Goal: Task Accomplishment & Management: Complete application form

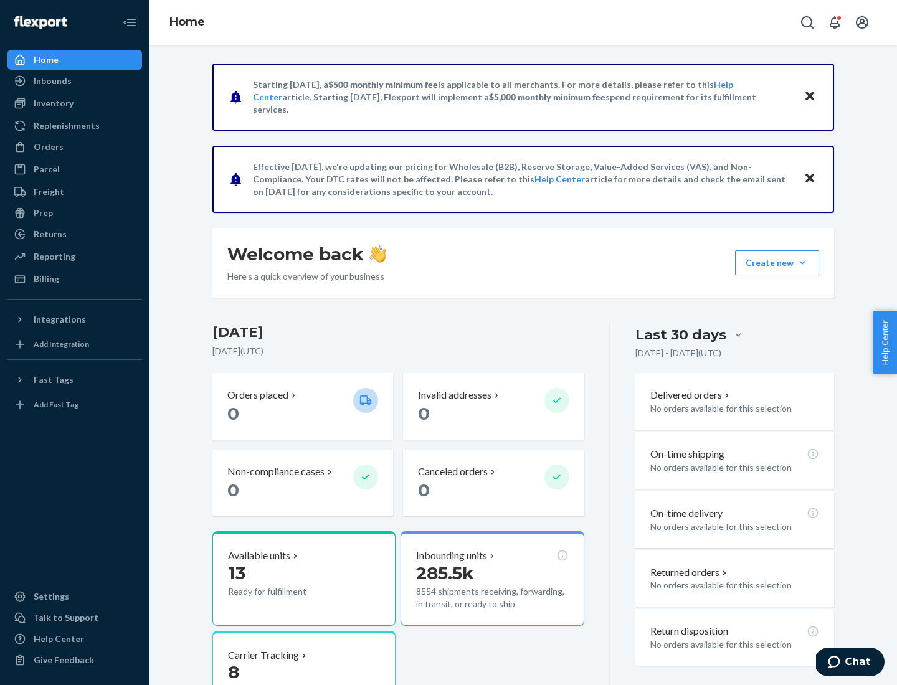
click at [802, 263] on button "Create new Create new inbound Create new order Create new product" at bounding box center [777, 262] width 84 height 25
click at [75, 81] on div "Inbounds" at bounding box center [75, 80] width 132 height 17
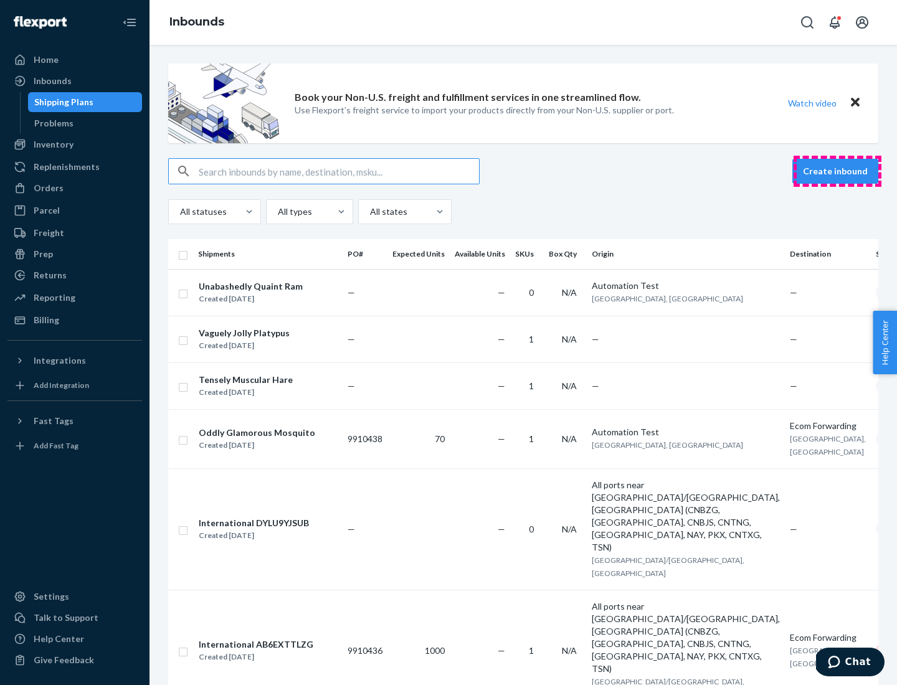
click at [837, 171] on button "Create inbound" at bounding box center [835, 171] width 86 height 25
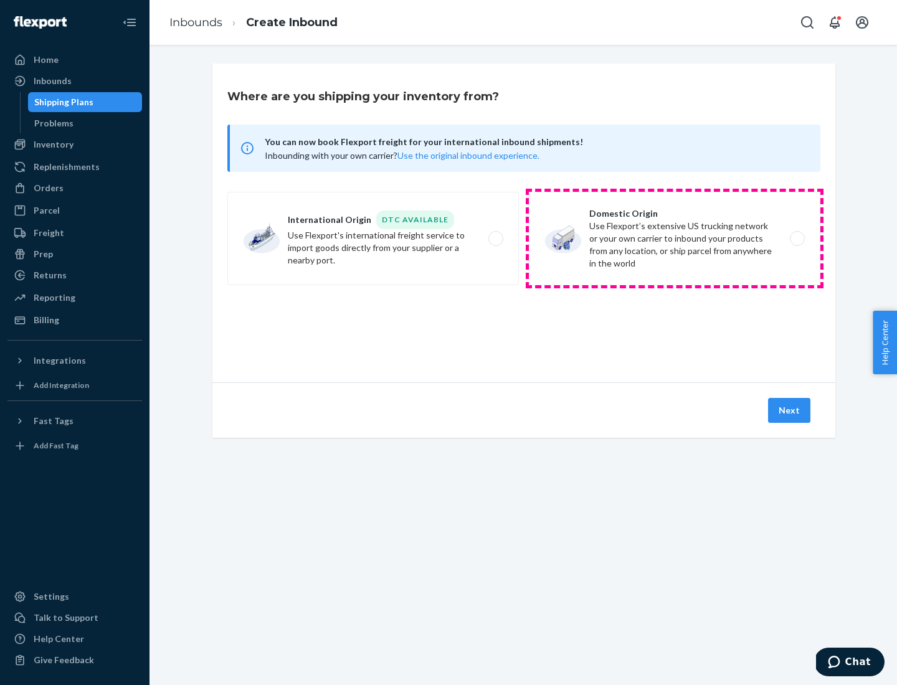
click at [674, 239] on label "Domestic Origin Use Flexport’s extensive US trucking network or your own carrie…" at bounding box center [674, 238] width 291 height 93
click at [797, 239] on input "Domestic Origin Use Flexport’s extensive US trucking network or your own carrie…" at bounding box center [801, 239] width 8 height 8
radio input "true"
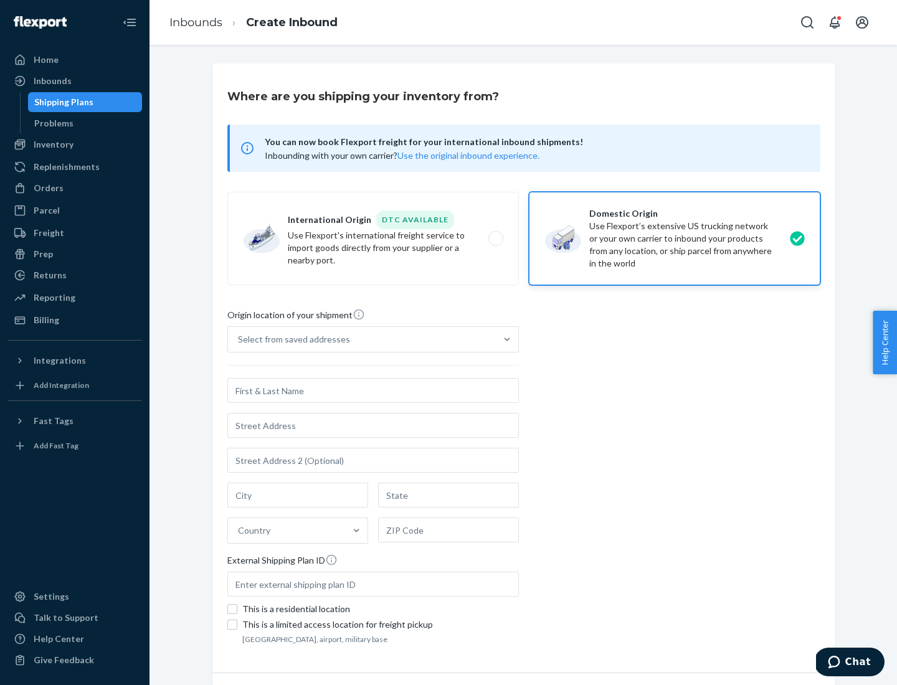
click at [291, 339] on div "Select from saved addresses" at bounding box center [294, 339] width 112 height 12
click at [239, 339] on input "Select from saved addresses" at bounding box center [238, 339] width 1 height 12
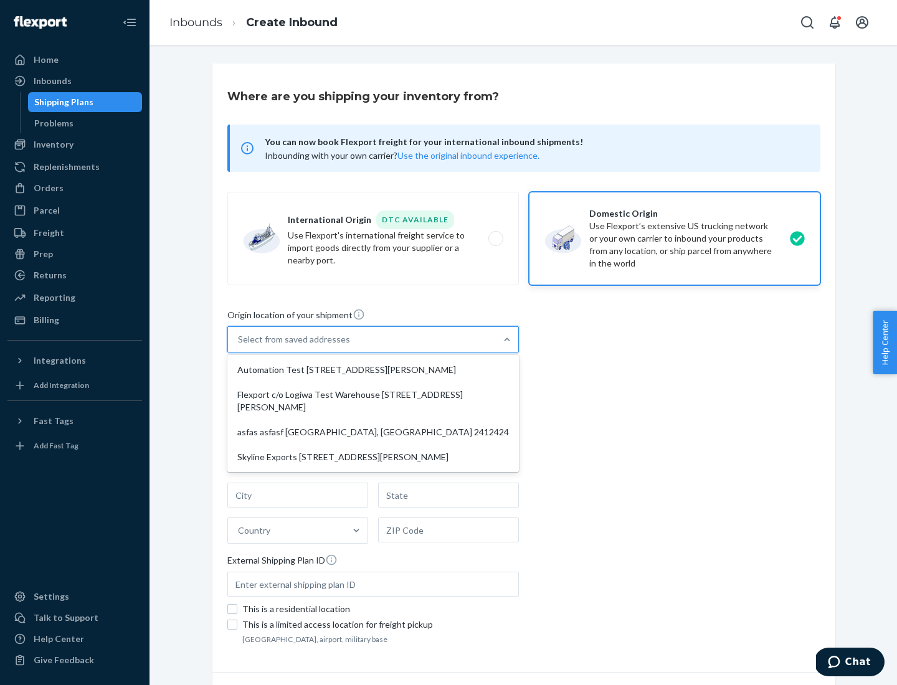
scroll to position [5, 0]
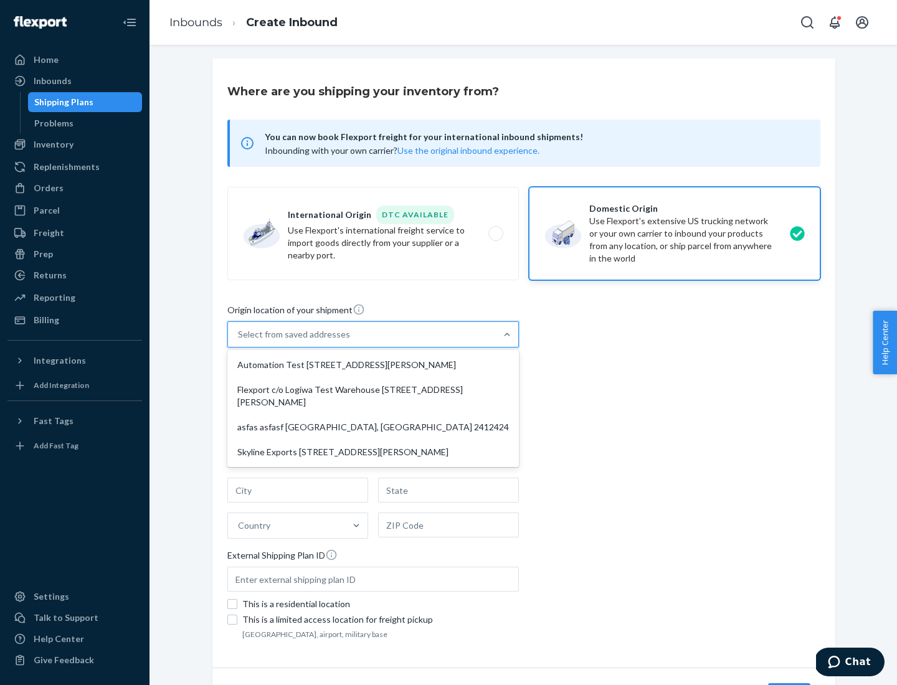
click at [373, 365] on div "Automation Test [STREET_ADDRESS][PERSON_NAME]" at bounding box center [373, 364] width 286 height 25
click at [239, 341] on input "option Automation Test [STREET_ADDRESS][PERSON_NAME] focused, 1 of 4. 4 results…" at bounding box center [238, 334] width 1 height 12
type input "Automation Test"
type input "9th Floor"
type input "[GEOGRAPHIC_DATA]"
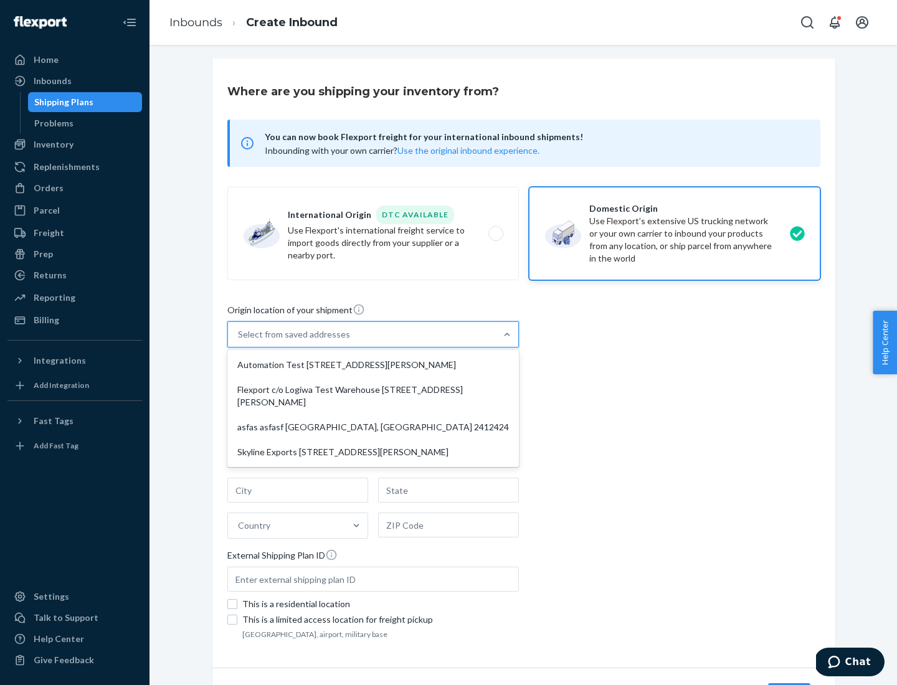
type input "CA"
type input "94104"
type input "[STREET_ADDRESS][PERSON_NAME]"
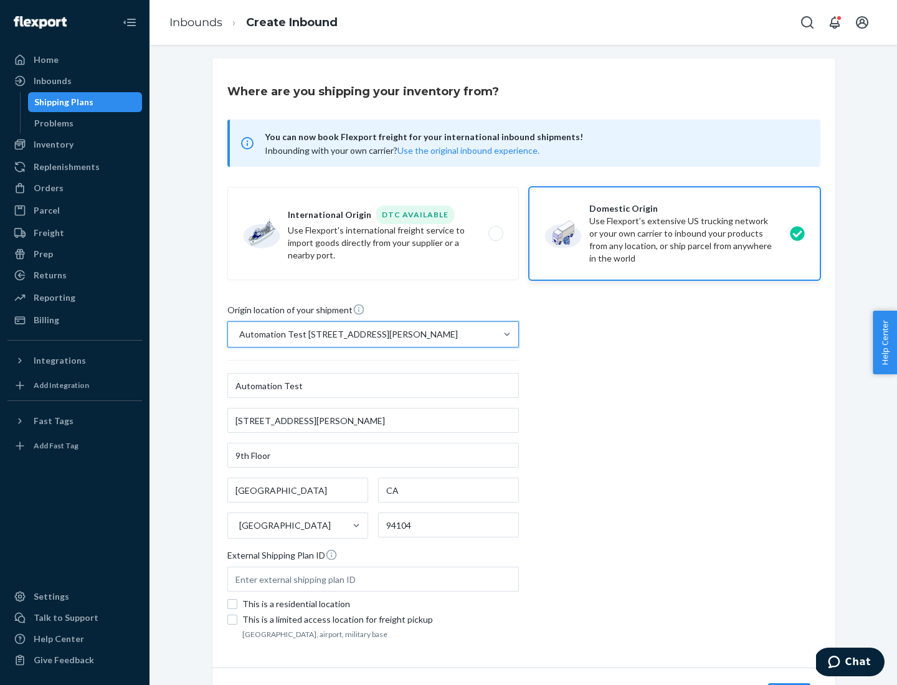
scroll to position [73, 0]
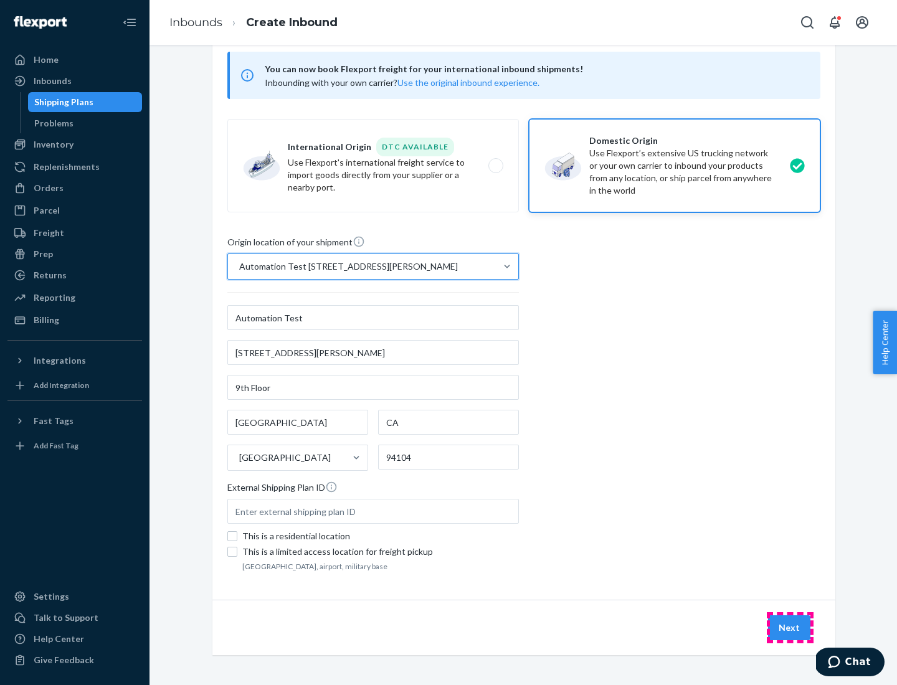
click at [790, 628] on button "Next" at bounding box center [789, 627] width 42 height 25
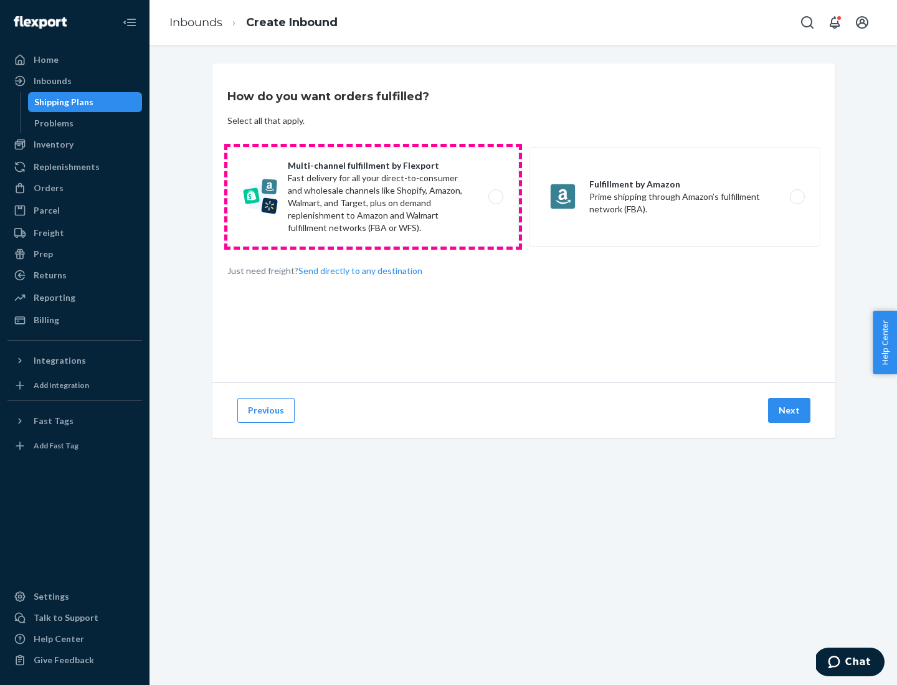
click at [373, 197] on label "Multi-channel fulfillment by Flexport Fast delivery for all your direct-to-cons…" at bounding box center [372, 197] width 291 height 100
click at [495, 197] on input "Multi-channel fulfillment by Flexport Fast delivery for all your direct-to-cons…" at bounding box center [499, 197] width 8 height 8
radio input "true"
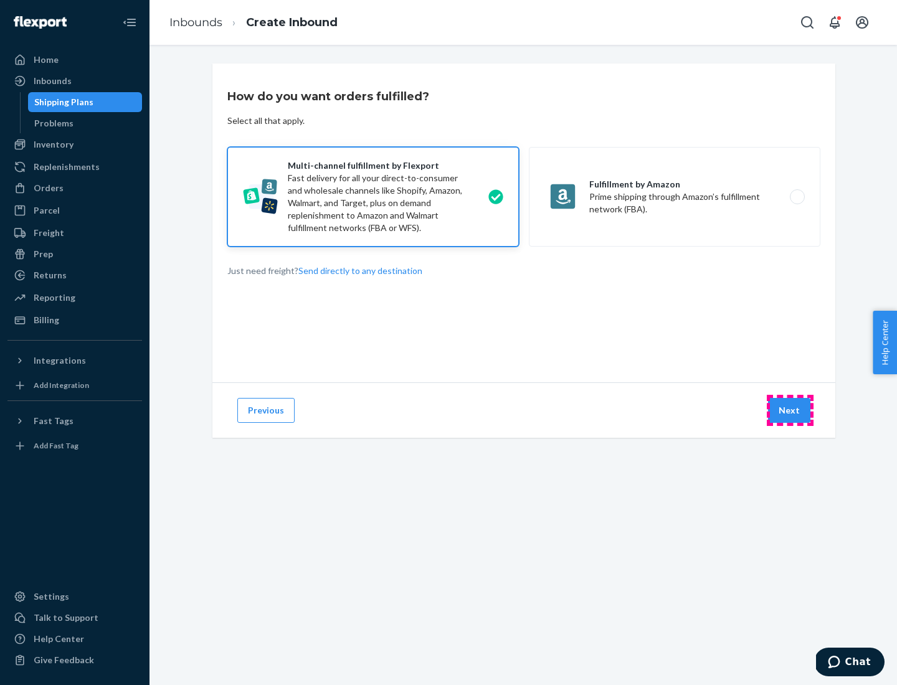
click at [790, 410] on button "Next" at bounding box center [789, 410] width 42 height 25
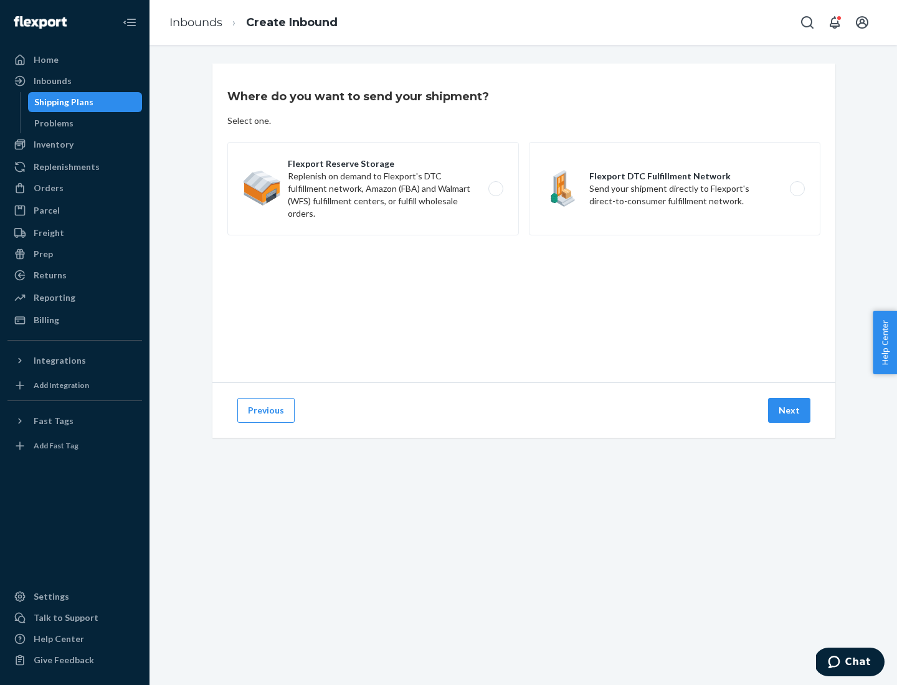
click at [674, 189] on label "Flexport DTC Fulfillment Network Send your shipment directly to Flexport's dire…" at bounding box center [674, 188] width 291 height 93
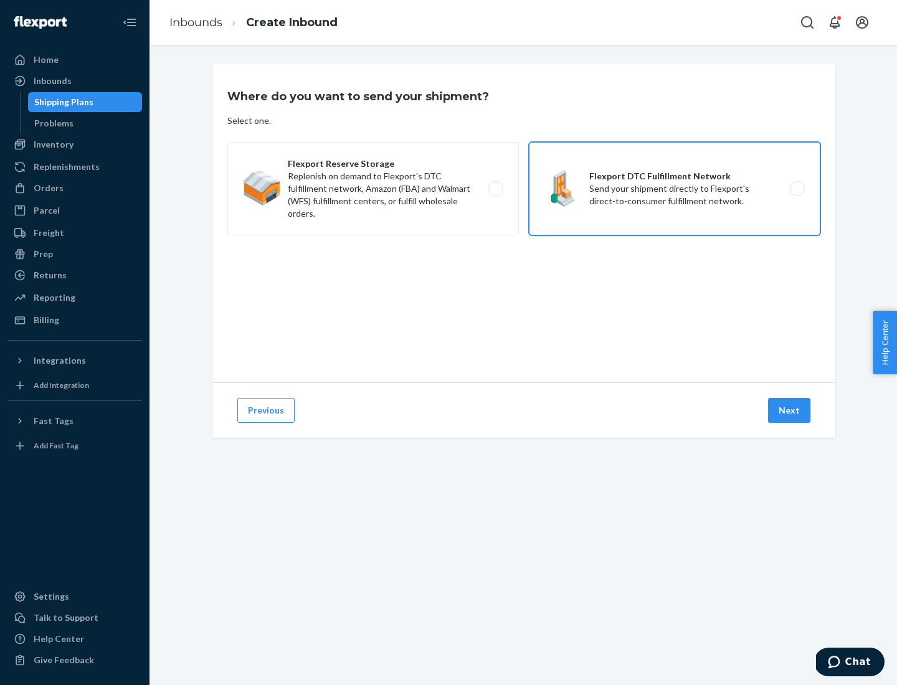
click at [797, 189] on input "Flexport DTC Fulfillment Network Send your shipment directly to Flexport's dire…" at bounding box center [801, 189] width 8 height 8
radio input "true"
click at [790, 410] on button "Next" at bounding box center [789, 410] width 42 height 25
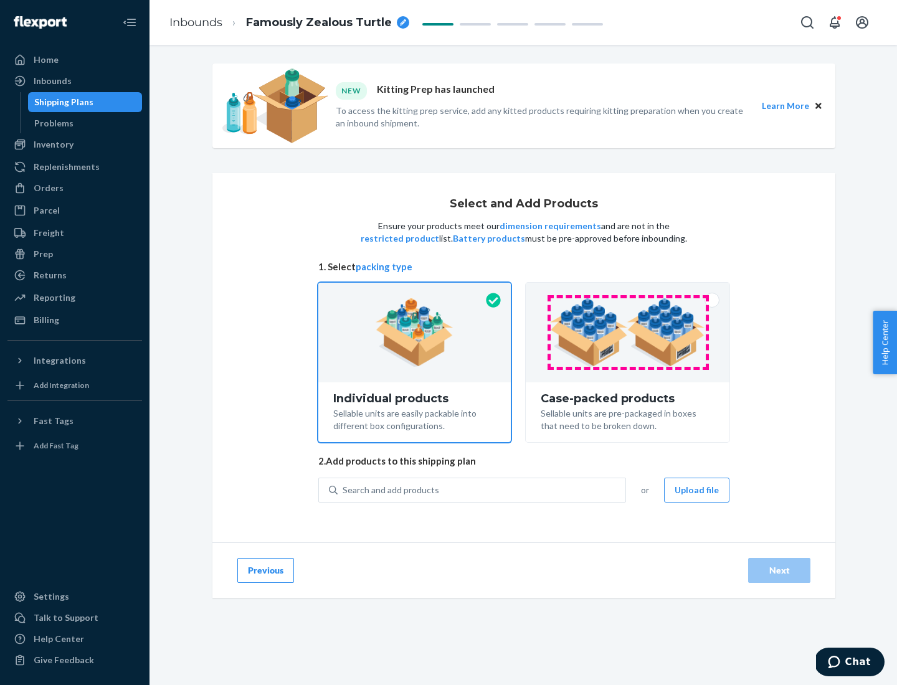
click at [628, 333] on img at bounding box center [627, 332] width 155 height 69
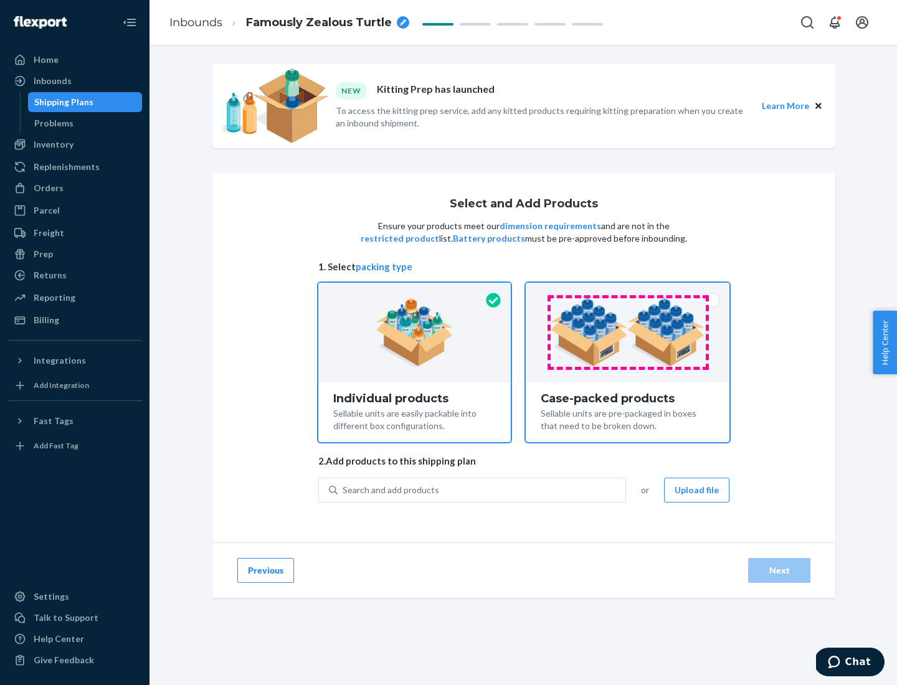
click at [628, 291] on input "Case-packed products Sellable units are pre-packaged in boxes that need to be b…" at bounding box center [627, 287] width 8 height 8
radio input "true"
radio input "false"
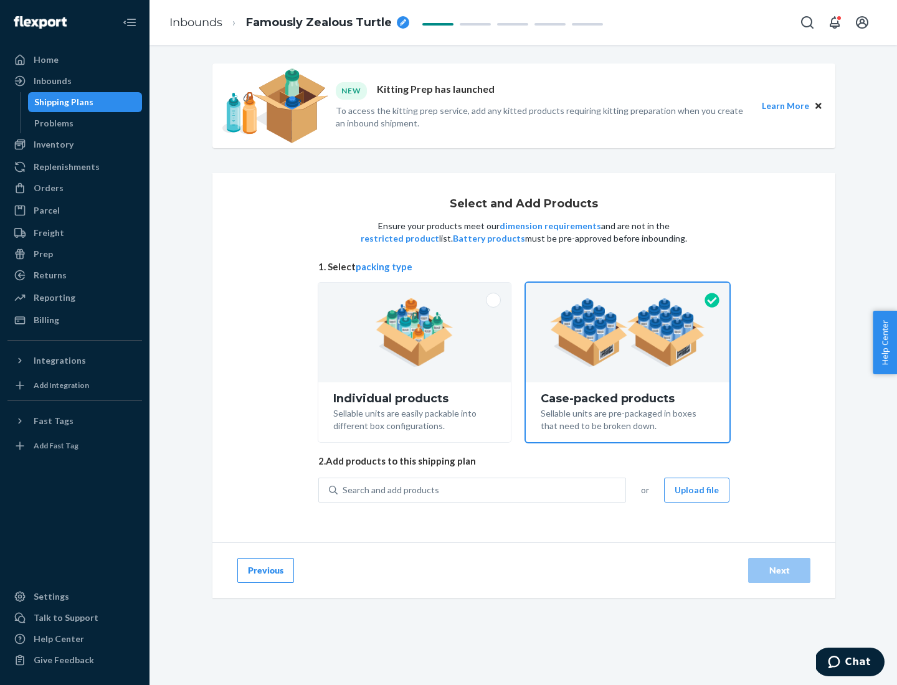
click at [482, 490] on div "Search and add products" at bounding box center [482, 490] width 288 height 22
click at [344, 490] on input "Search and add products" at bounding box center [343, 490] width 1 height 12
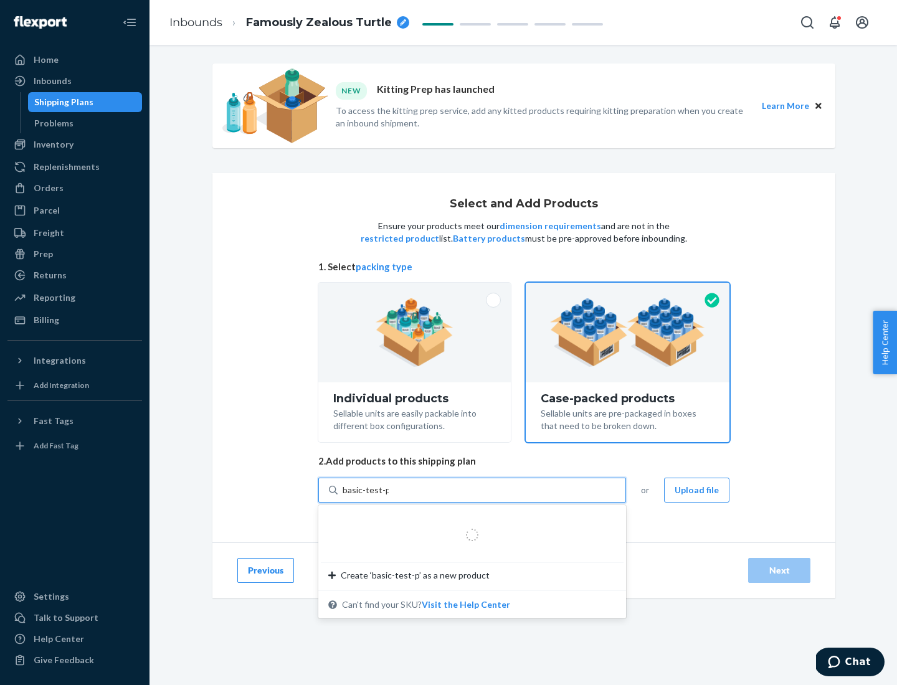
type input "basic-test-product-1"
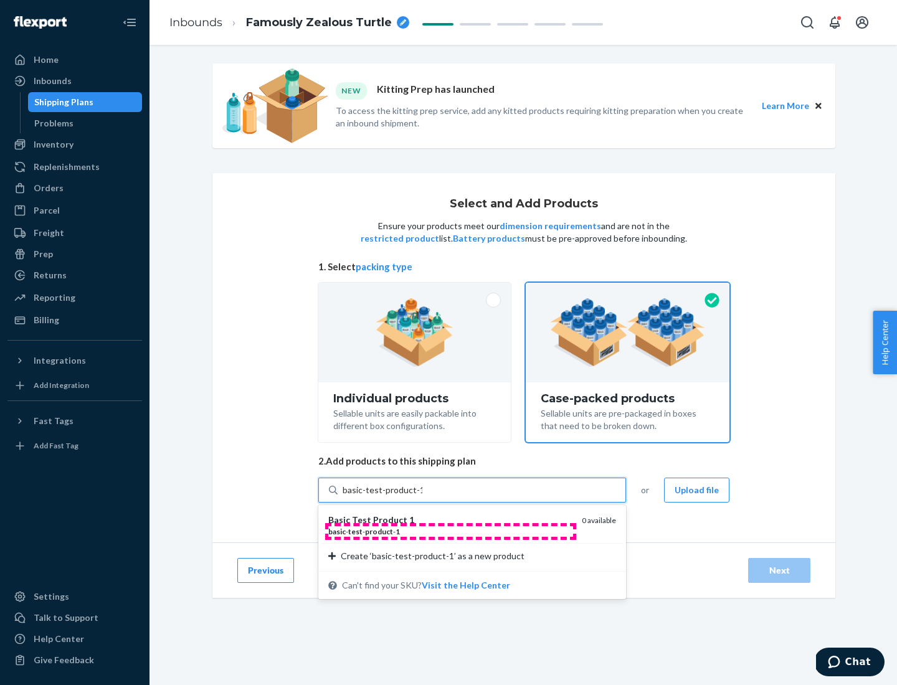
click at [450, 531] on div "basic - test - product - 1" at bounding box center [450, 531] width 244 height 11
click at [422, 496] on input "basic-test-product-1" at bounding box center [383, 490] width 80 height 12
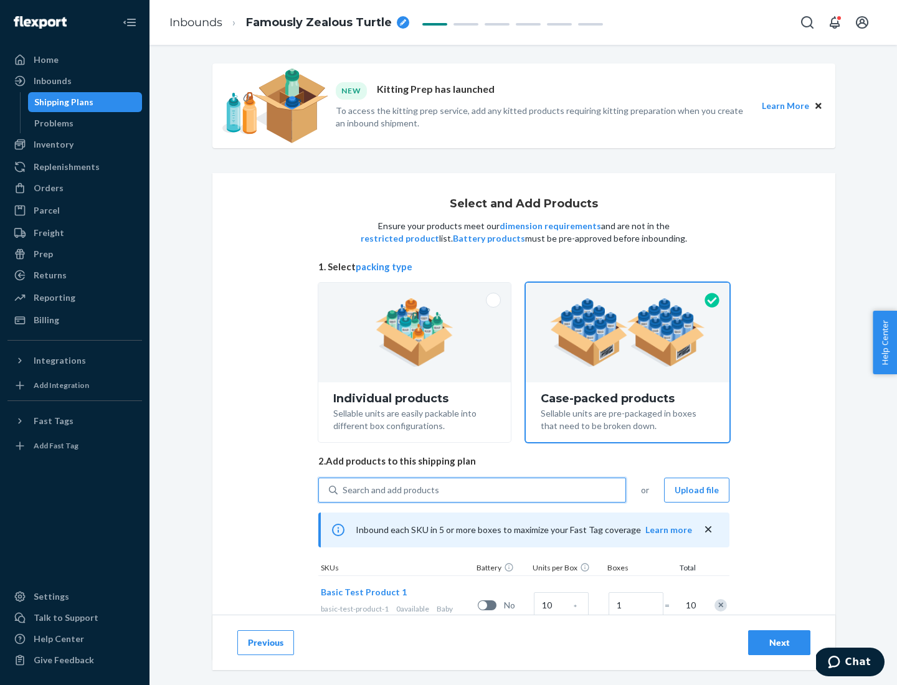
scroll to position [45, 0]
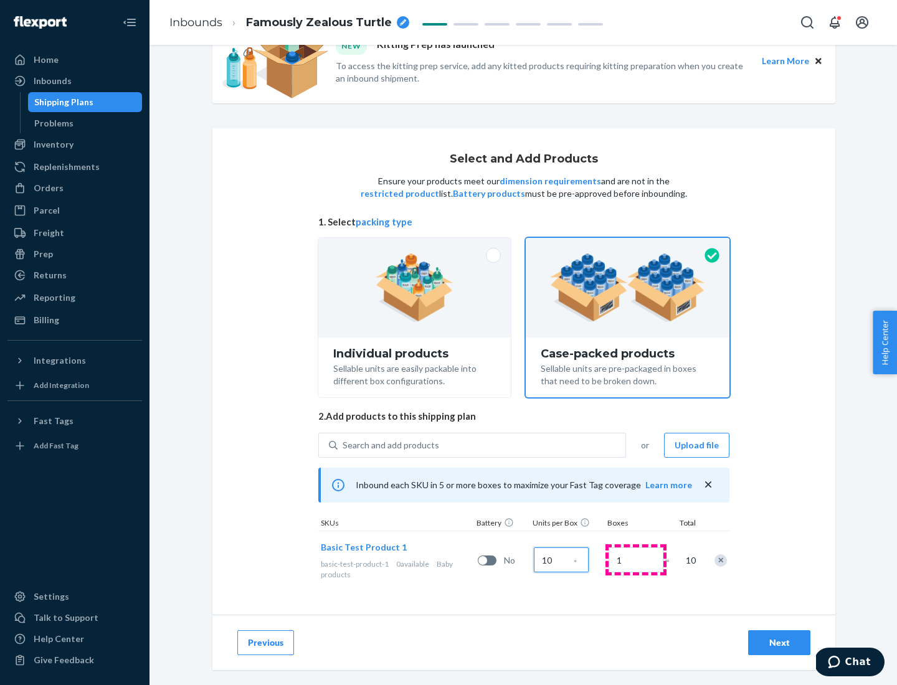
type input "10"
type input "7"
click at [779, 643] on div "Next" at bounding box center [779, 642] width 41 height 12
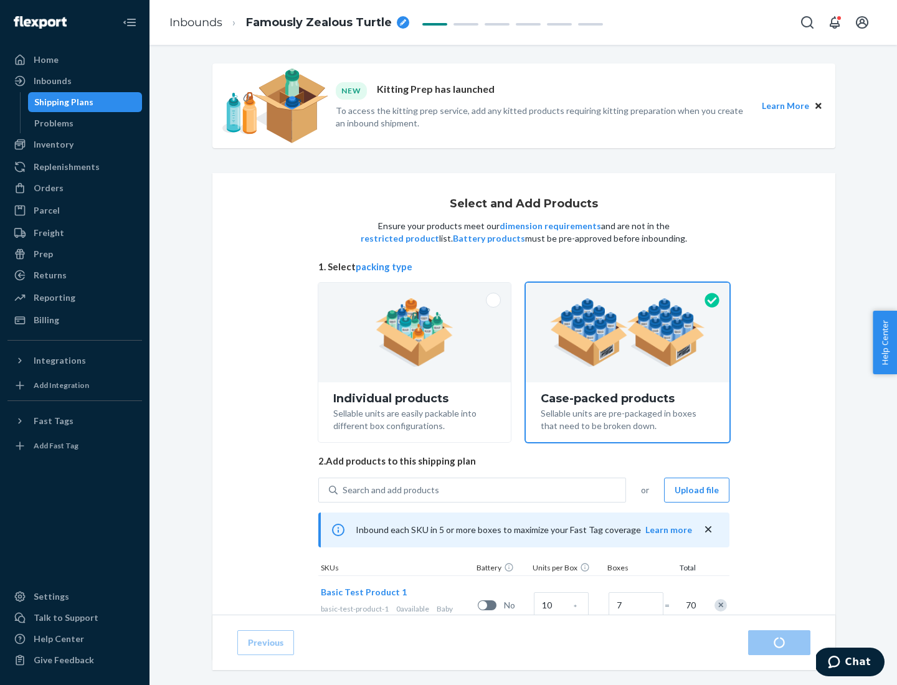
radio input "true"
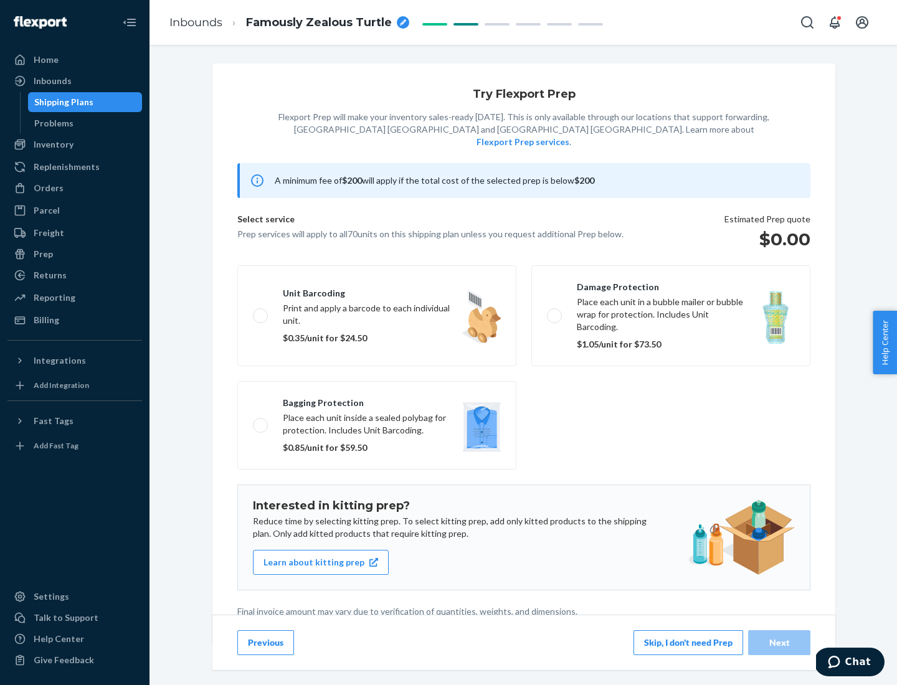
scroll to position [3, 0]
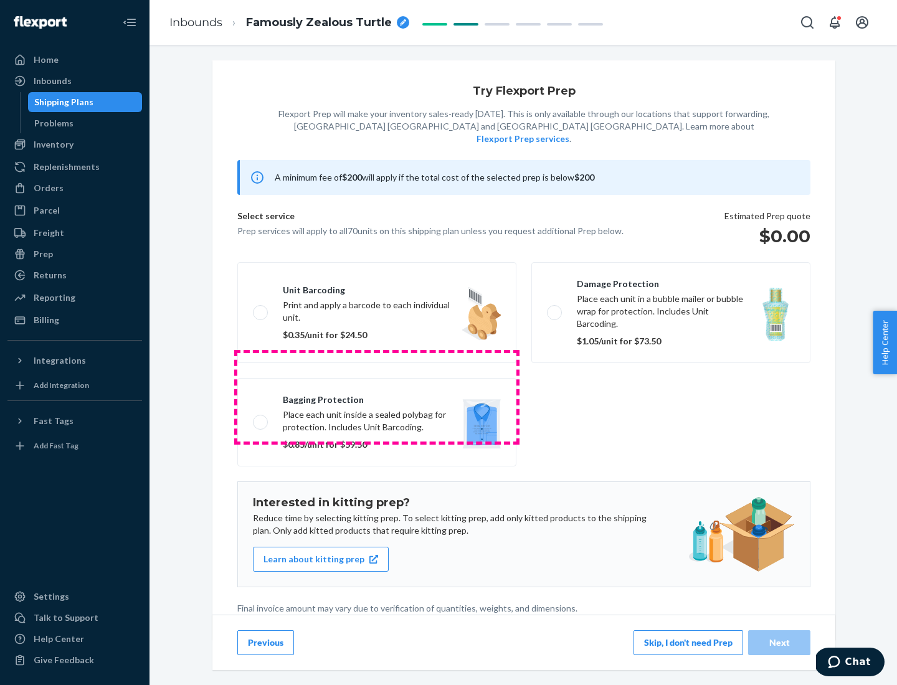
click at [377, 397] on label "Bagging protection Place each unit inside a sealed polybag for protection. Incl…" at bounding box center [376, 422] width 279 height 88
click at [261, 418] on input "Bagging protection Place each unit inside a sealed polybag for protection. Incl…" at bounding box center [257, 422] width 8 height 8
checkbox input "true"
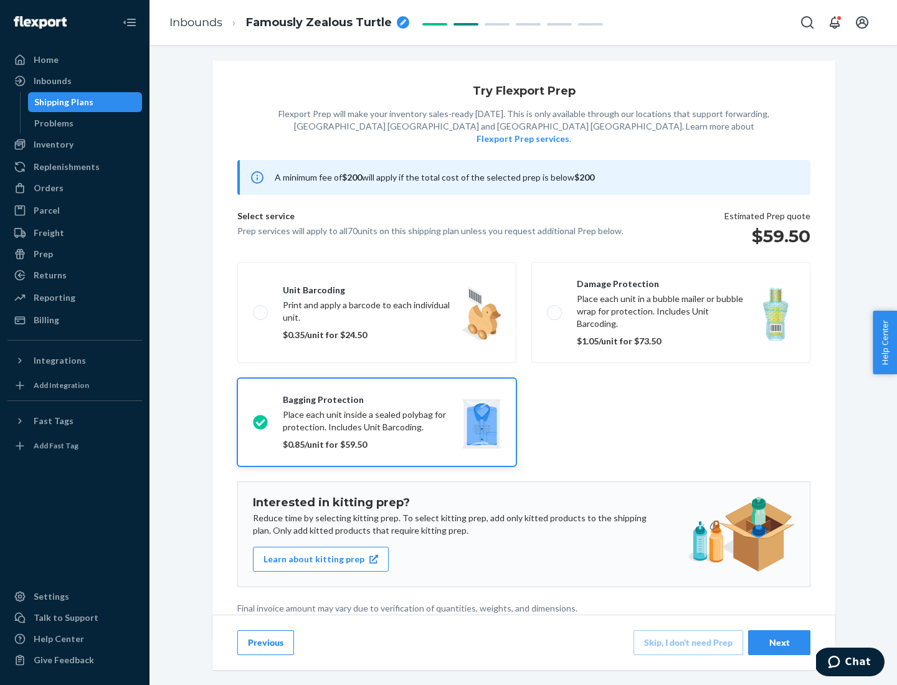
click at [779, 642] on div "Next" at bounding box center [779, 642] width 41 height 12
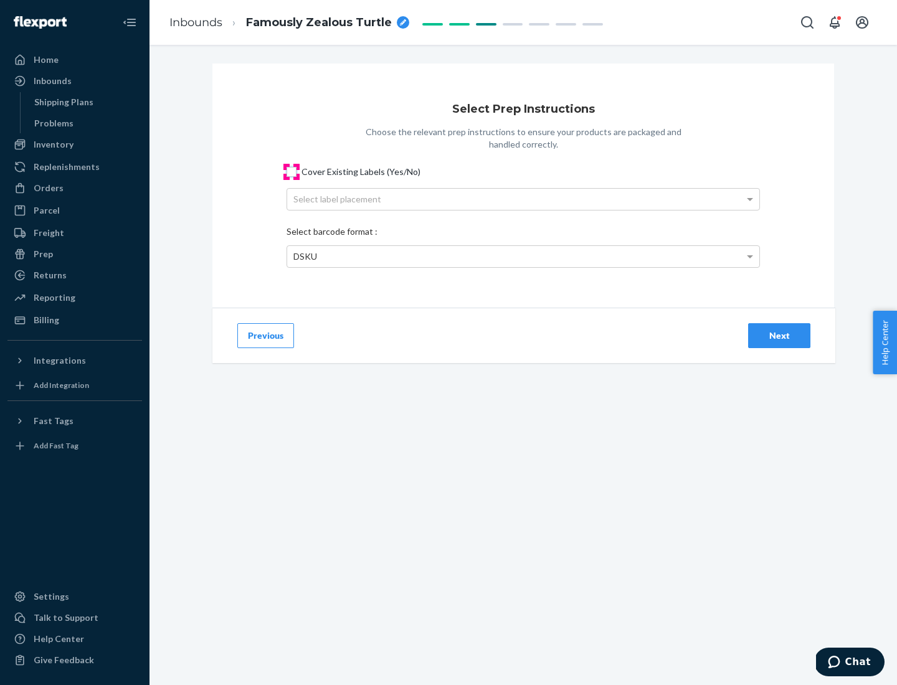
click at [291, 171] on input "Cover Existing Labels (Yes/No)" at bounding box center [291, 172] width 10 height 10
checkbox input "true"
click at [523, 199] on div "Select label placement" at bounding box center [523, 199] width 472 height 21
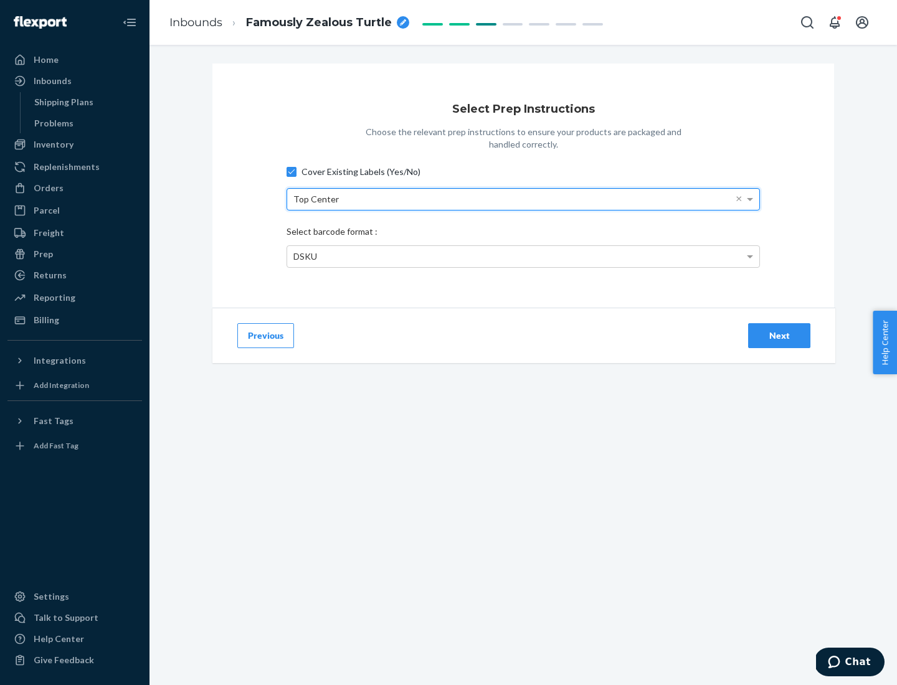
click at [523, 256] on div "DSKU" at bounding box center [523, 256] width 472 height 21
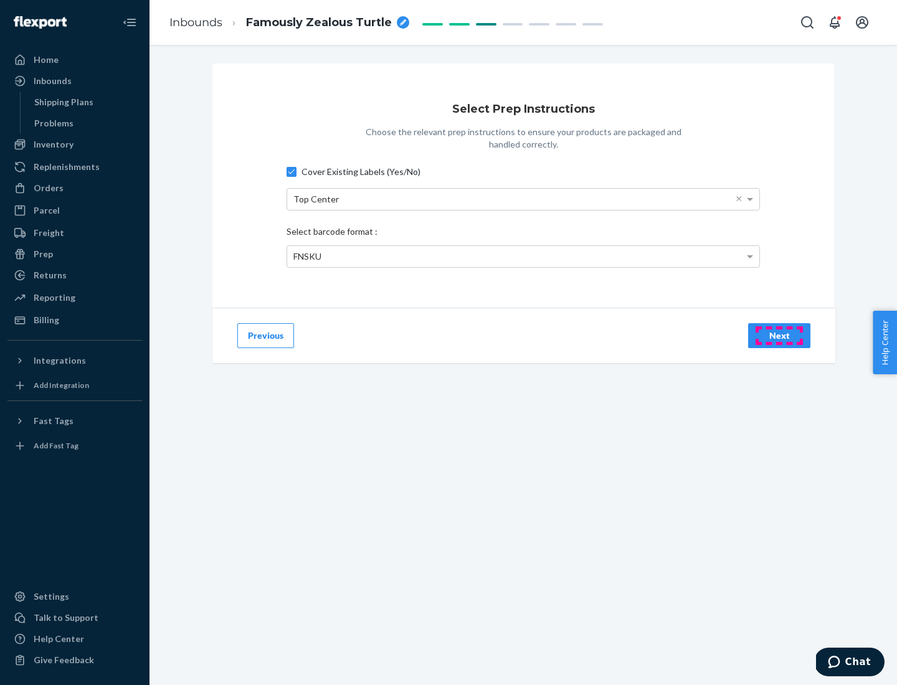
click at [779, 335] on div "Next" at bounding box center [779, 335] width 41 height 12
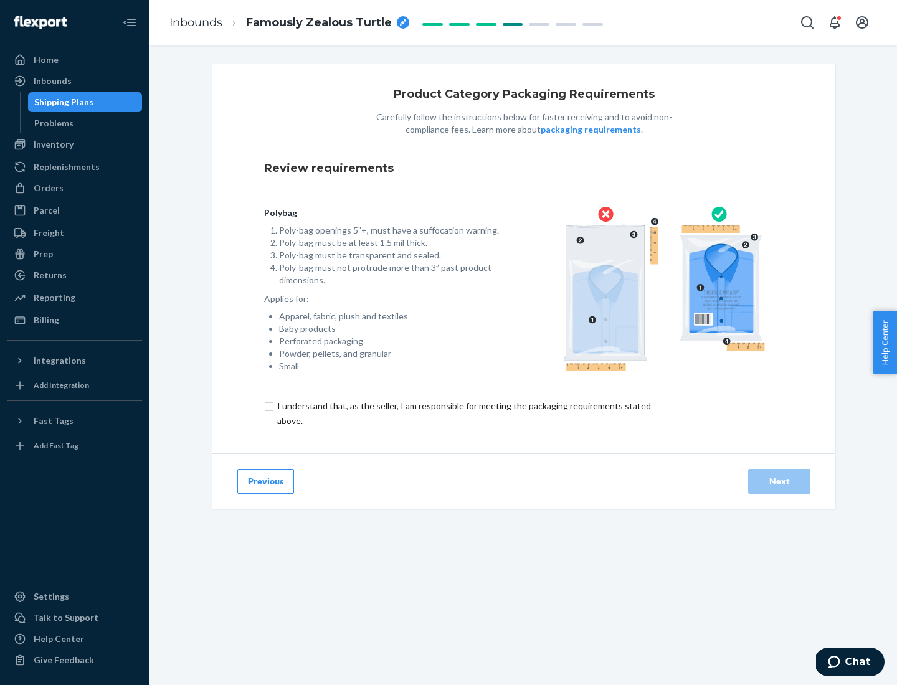
click at [463, 413] on input "checkbox" at bounding box center [471, 414] width 414 height 30
checkbox input "true"
click at [779, 481] on div "Next" at bounding box center [779, 481] width 41 height 12
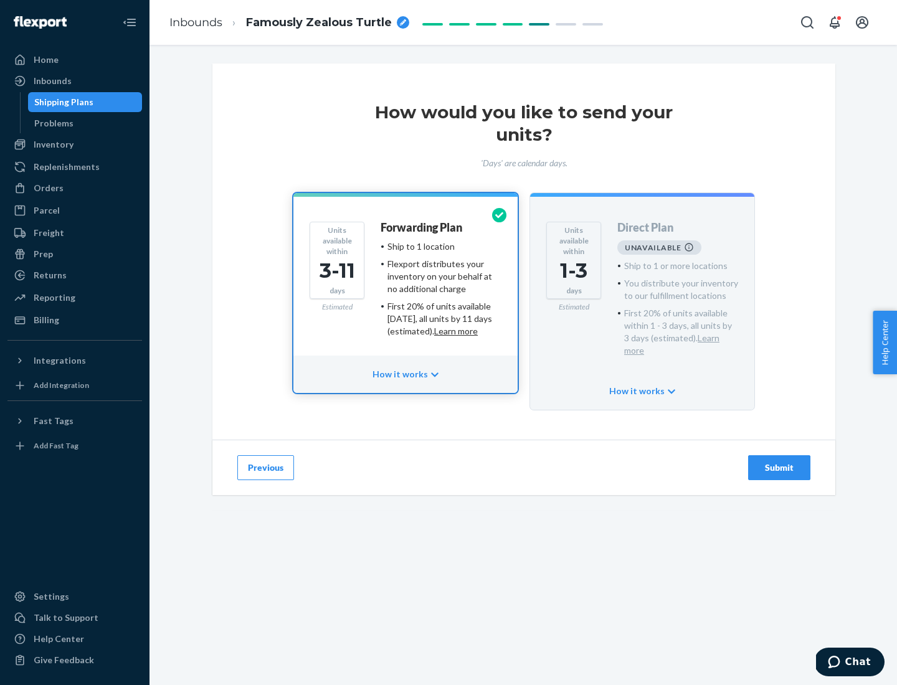
click at [422, 227] on h4 "Forwarding Plan" at bounding box center [422, 228] width 82 height 12
click at [779, 461] on div "Submit" at bounding box center [779, 467] width 41 height 12
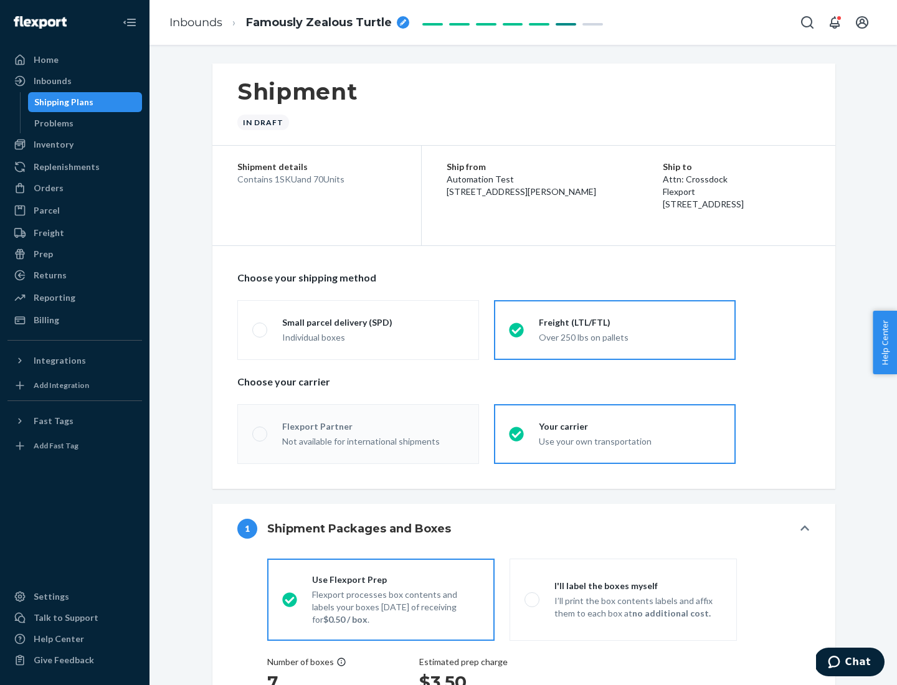
radio input "true"
radio input "false"
radio input "true"
radio input "false"
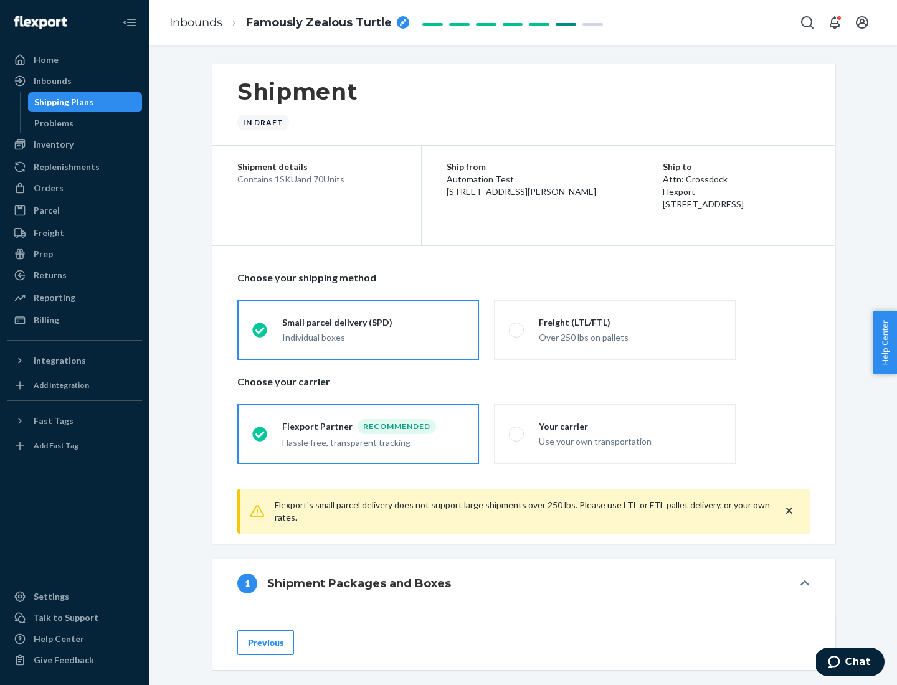
click at [615, 329] on div "Over 250 lbs on pallets" at bounding box center [630, 336] width 182 height 15
click at [517, 329] on input "Freight (LTL/FTL) Over 250 lbs on pallets" at bounding box center [513, 330] width 8 height 8
radio input "true"
radio input "false"
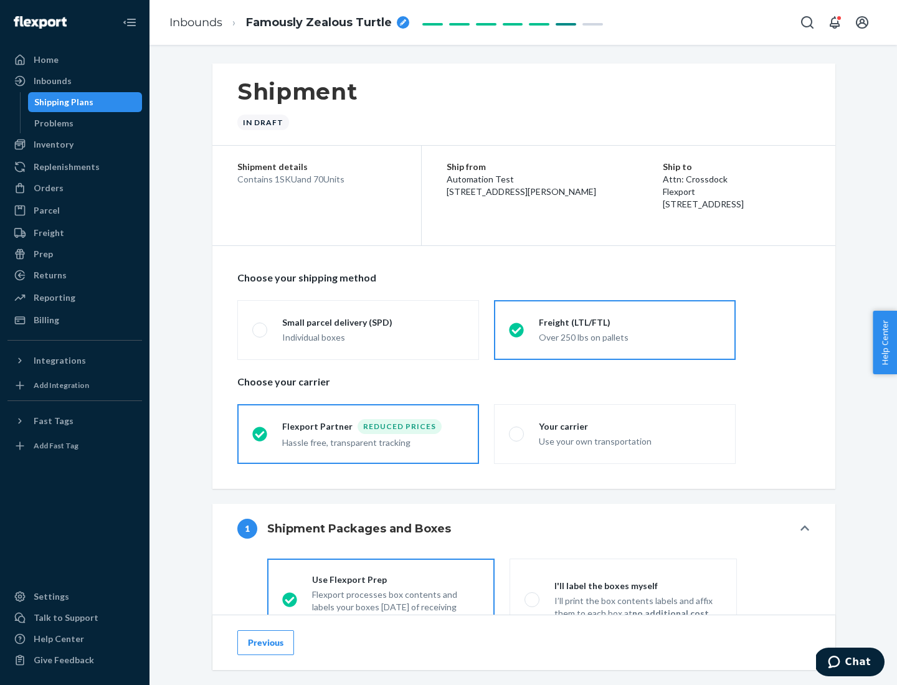
scroll to position [69, 0]
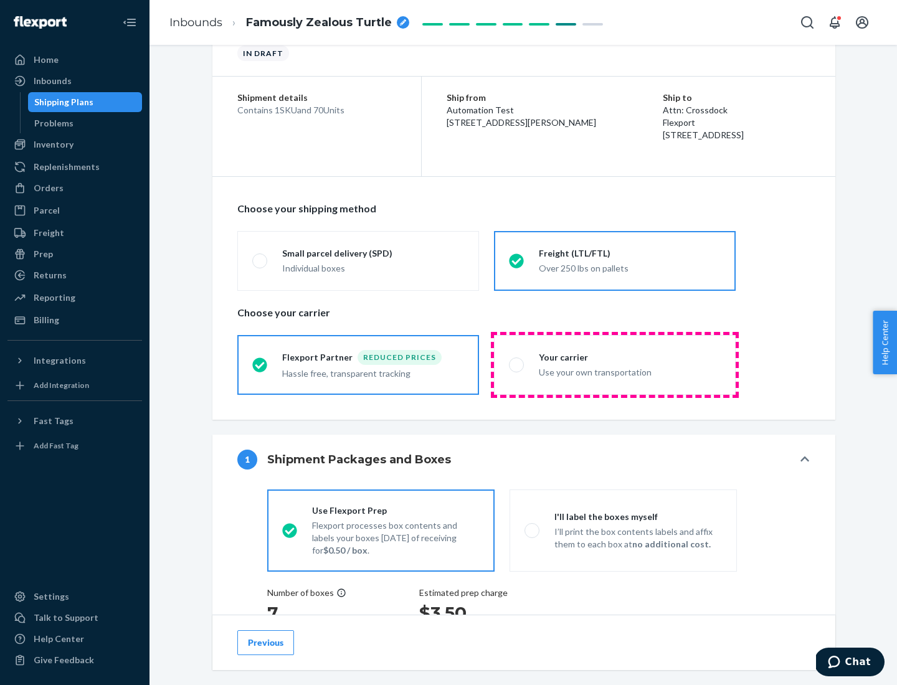
click at [615, 364] on div "Use your own transportation" at bounding box center [630, 371] width 182 height 15
click at [517, 364] on input "Your carrier Use your own transportation" at bounding box center [513, 365] width 8 height 8
radio input "true"
radio input "false"
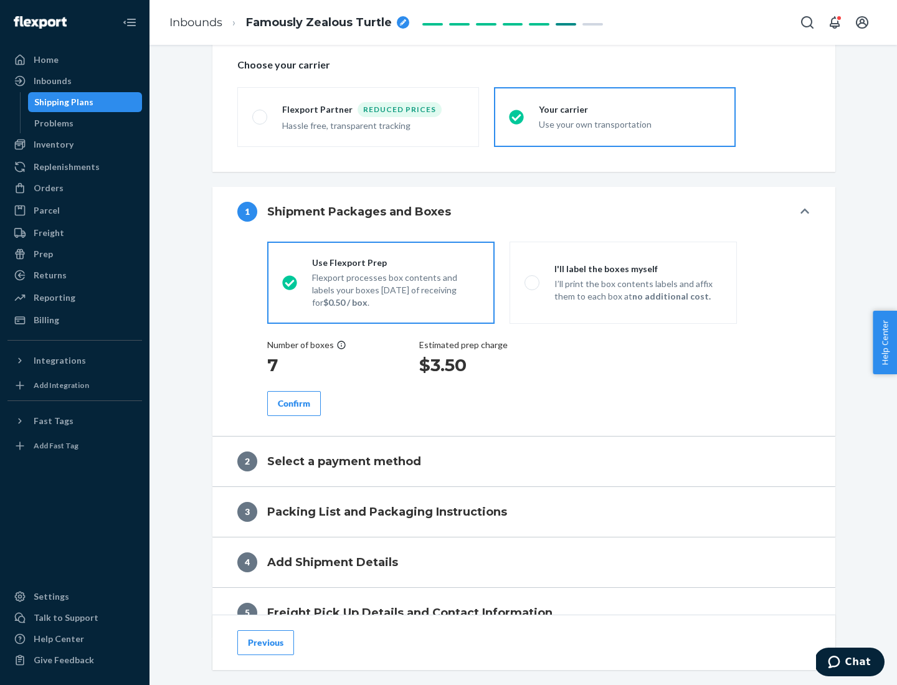
scroll to position [235, 0]
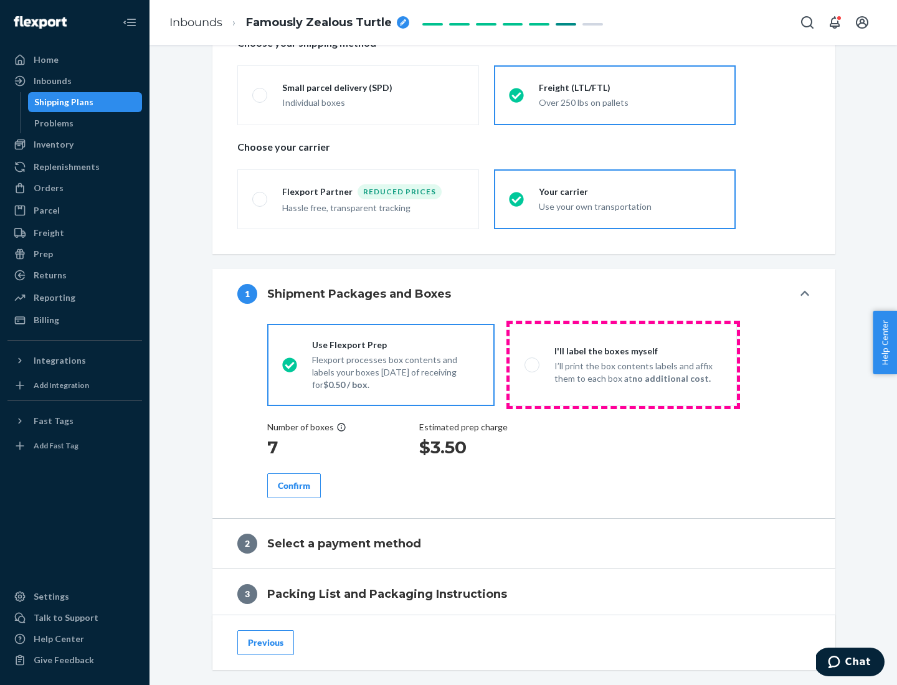
click at [623, 364] on p "I’ll print the box contents labels and affix them to each box at no additional …" at bounding box center [638, 372] width 168 height 25
click at [532, 364] on input "I'll label the boxes myself I’ll print the box contents labels and affix them t…" at bounding box center [528, 365] width 8 height 8
radio input "true"
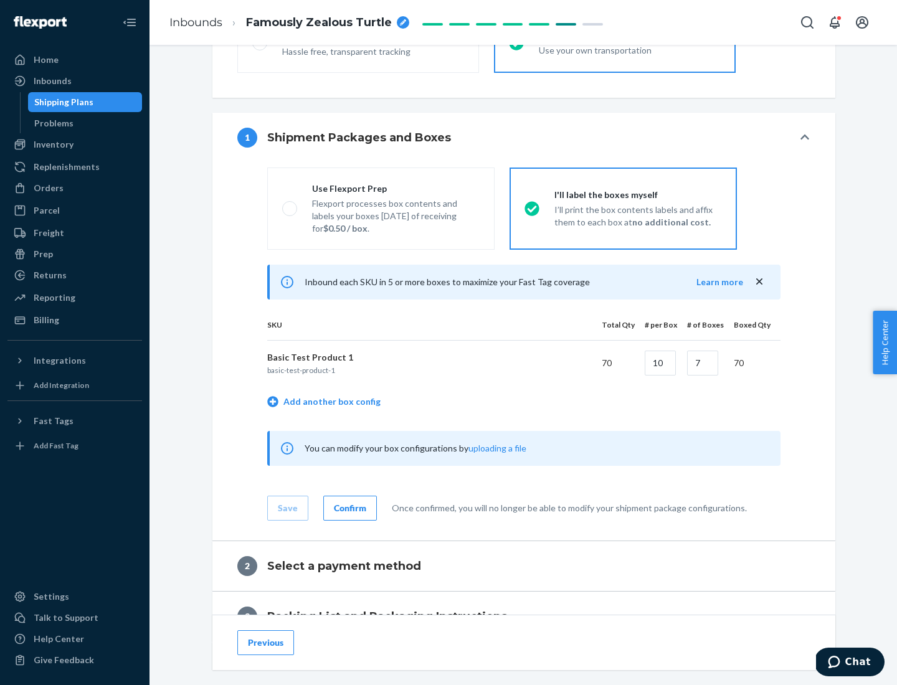
scroll to position [215, 0]
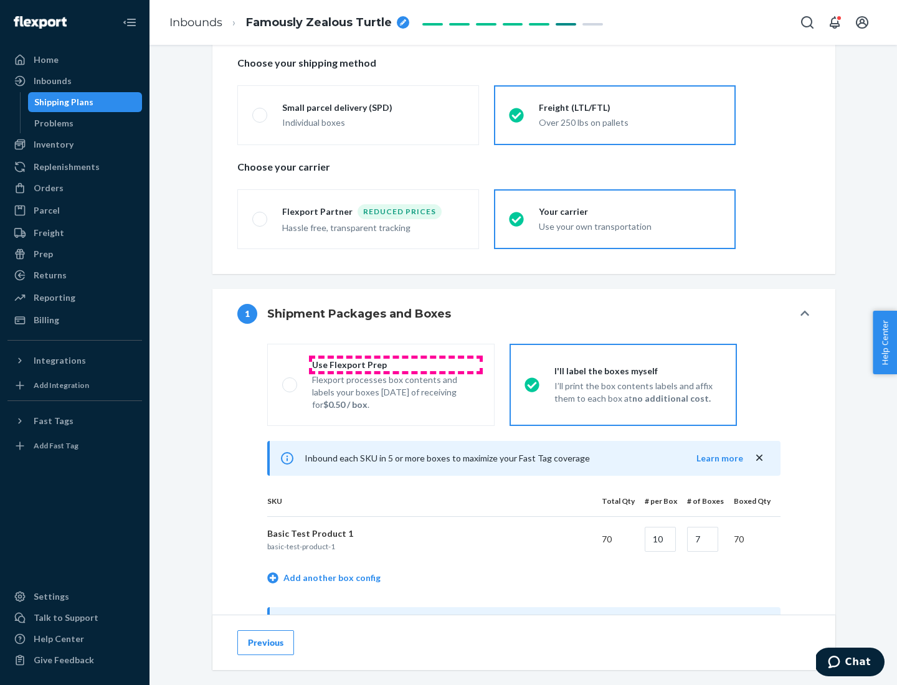
click at [395, 364] on div "Use Flexport Prep" at bounding box center [396, 365] width 168 height 12
click at [290, 381] on input "Use Flexport Prep Flexport processes box contents and labels your boxes [DATE] …" at bounding box center [286, 385] width 8 height 8
radio input "true"
radio input "false"
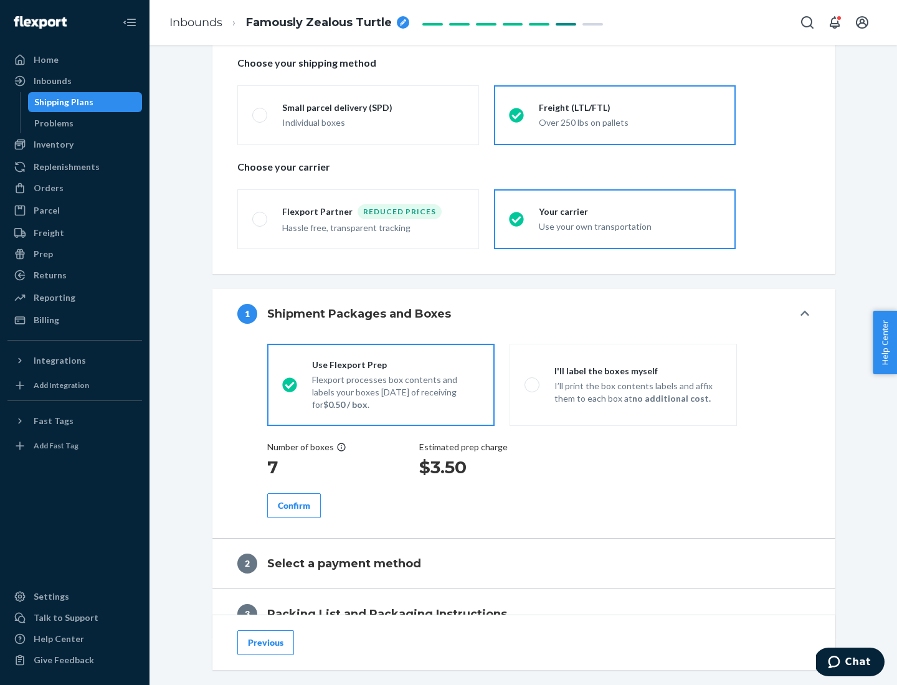
scroll to position [356, 0]
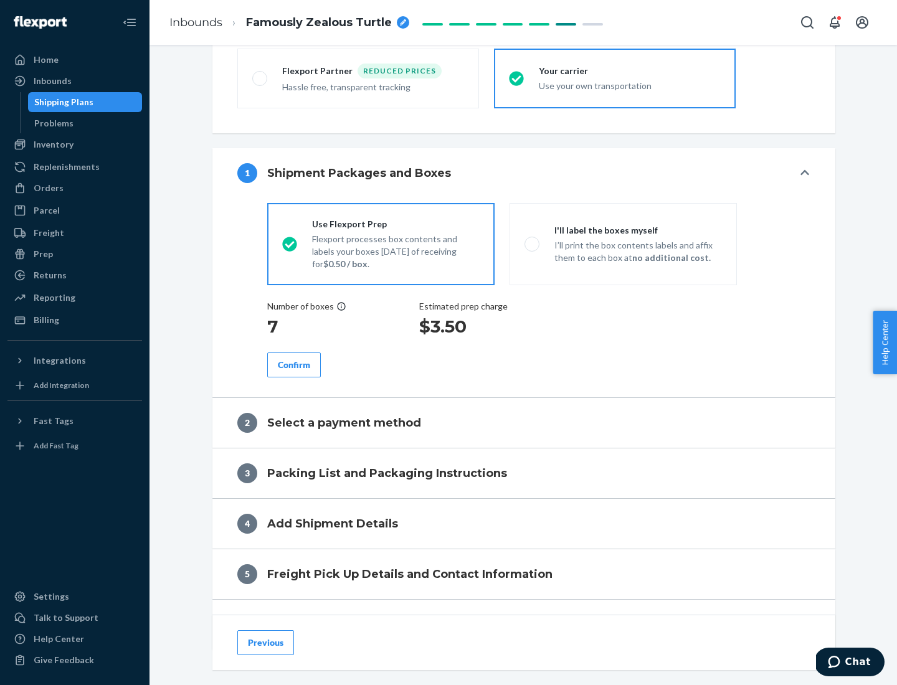
click at [294, 364] on div "Confirm" at bounding box center [294, 365] width 32 height 12
radio input "false"
